Goal: Navigation & Orientation: Find specific page/section

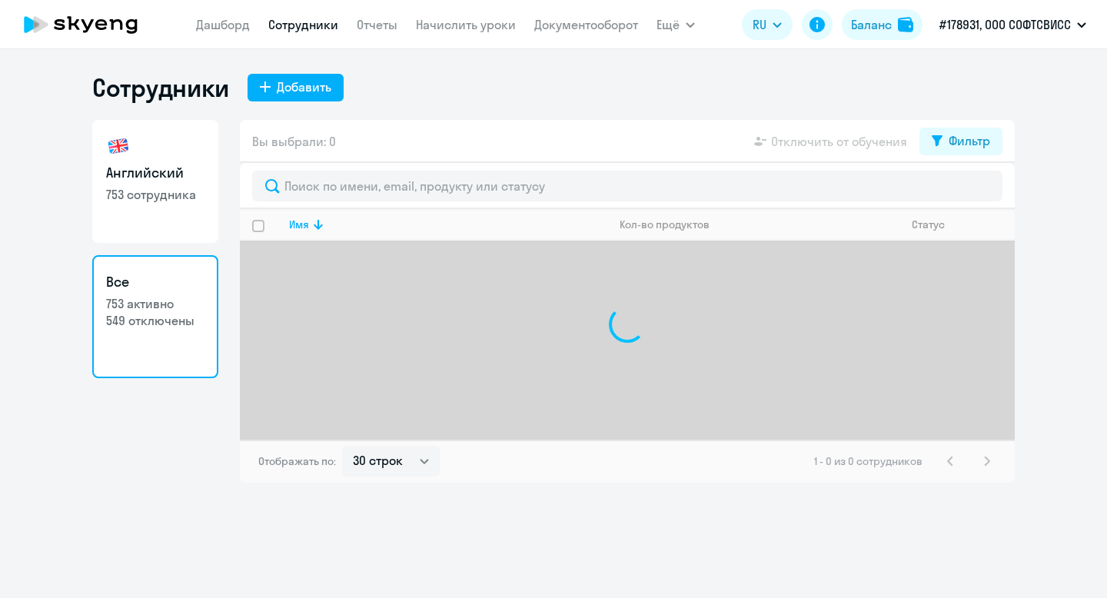
select select "30"
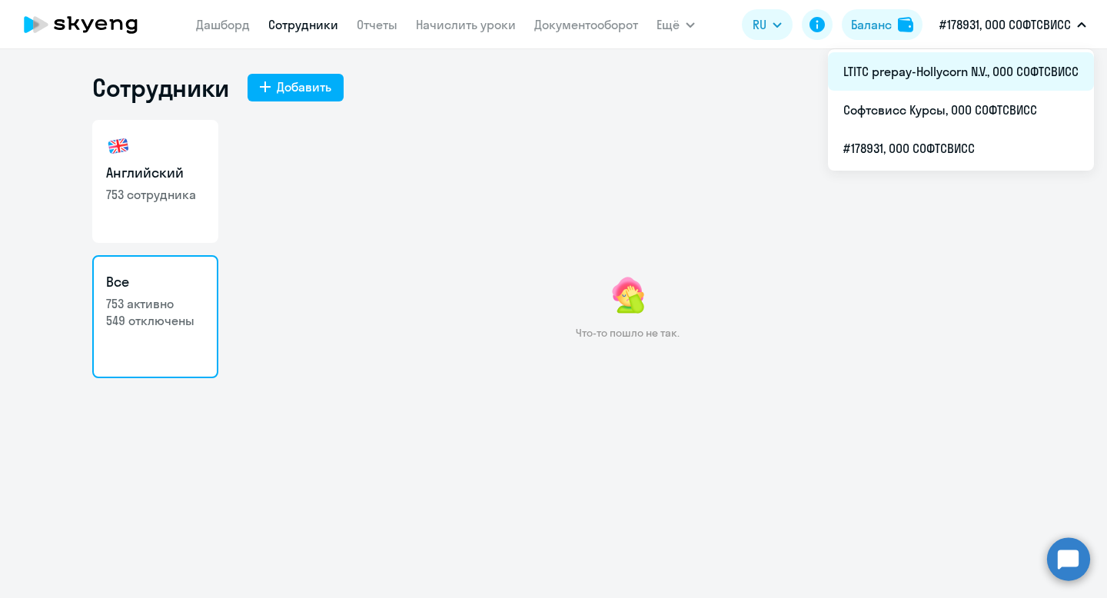
click at [978, 74] on li "LTITC prepay-Hollycorn N.V., ООО СОФТСВИСС" at bounding box center [961, 71] width 266 height 38
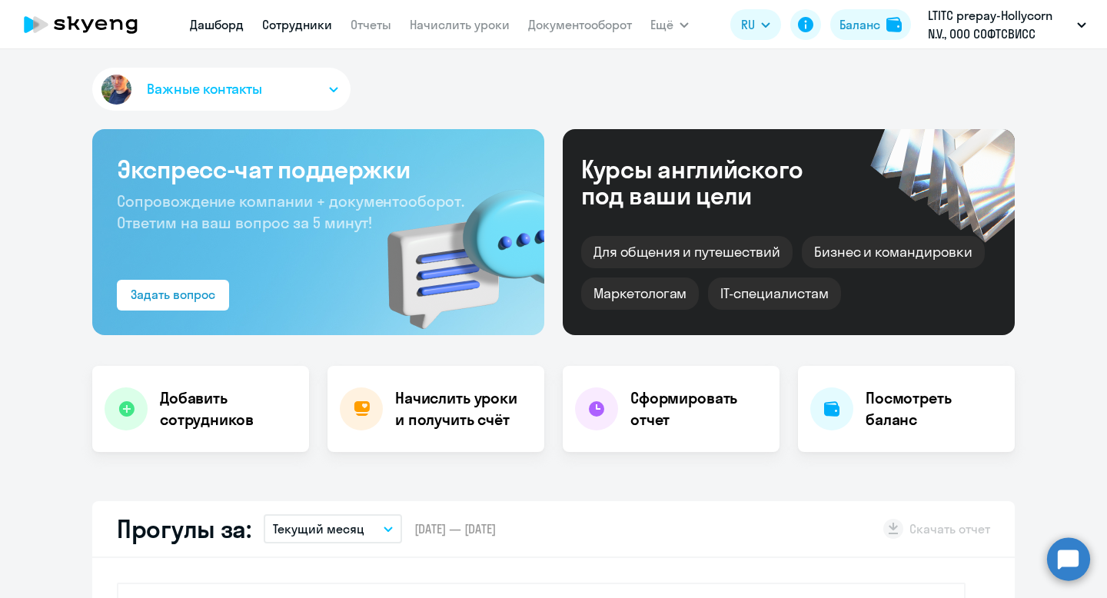
click at [285, 25] on link "Сотрудники" at bounding box center [297, 24] width 70 height 15
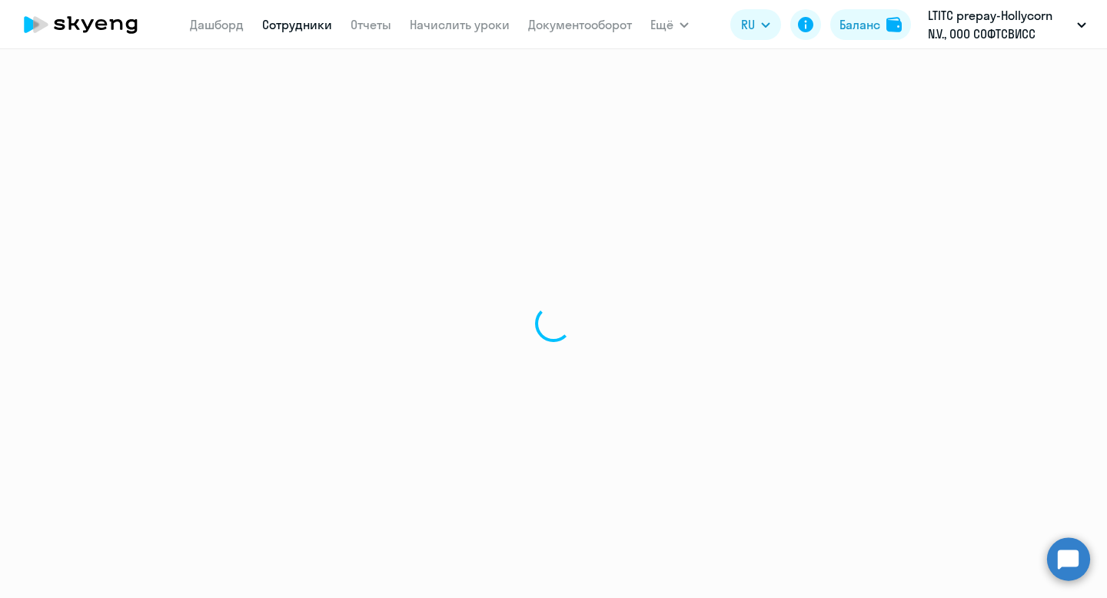
select select "30"
